Goal: Information Seeking & Learning: Check status

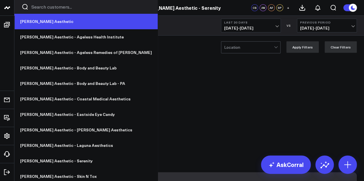
click at [34, 24] on link "[PERSON_NAME] Aesthetic" at bounding box center [85, 22] width 143 height 16
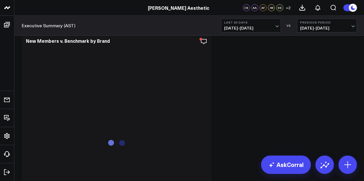
scroll to position [952, 0]
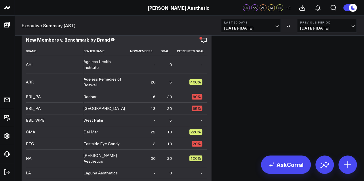
click at [247, 27] on span "09/06/25 - 10/05/25" at bounding box center [250, 28] width 53 height 5
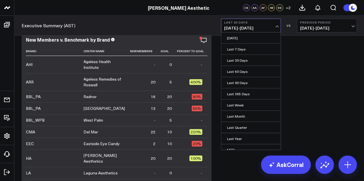
scroll to position [956, 0]
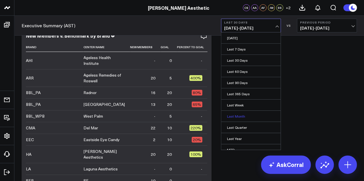
click at [247, 118] on link "Last Month" at bounding box center [250, 116] width 59 height 11
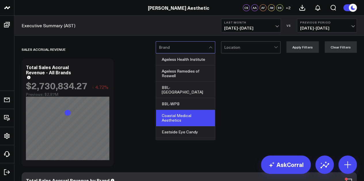
click at [198, 110] on div "Coastal Medical Aesthetics" at bounding box center [185, 118] width 59 height 16
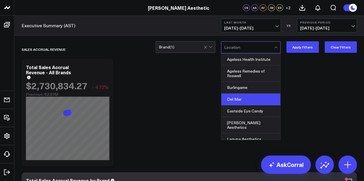
drag, startPoint x: 247, startPoint y: 92, endPoint x: 248, endPoint y: 97, distance: 5.8
click at [248, 97] on div "Ageless Health Institute Ageless Remedies of Roswell Burlingame Del Mar Eastsid…" at bounding box center [250, 97] width 59 height 86
click at [248, 97] on div "Del Mar" at bounding box center [250, 100] width 59 height 12
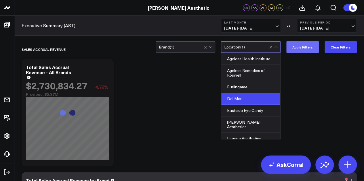
click at [306, 52] on button "Apply Filters" at bounding box center [302, 46] width 32 height 11
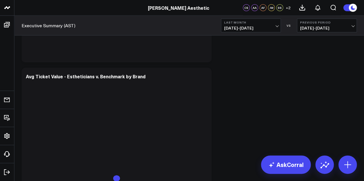
scroll to position [1835, 0]
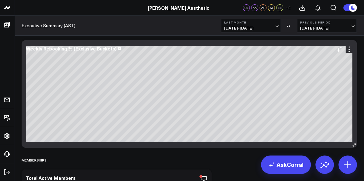
scroll to position [5337, 0]
